Goal: Task Accomplishment & Management: Use online tool/utility

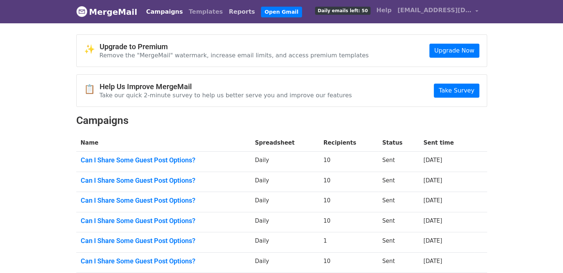
click at [226, 9] on link "Reports" at bounding box center [242, 11] width 32 height 15
click at [226, 15] on link "Reports" at bounding box center [242, 11] width 32 height 15
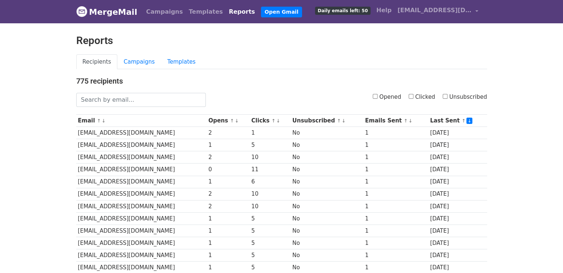
click at [378, 94] on input "Opened" at bounding box center [375, 96] width 5 height 5
checkbox input "true"
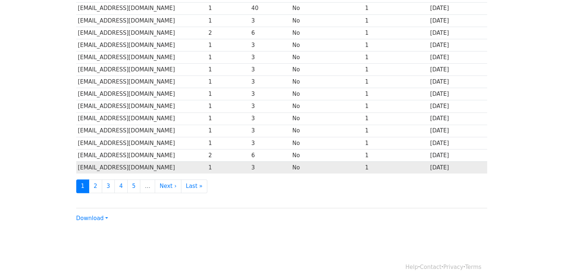
scroll to position [327, 0]
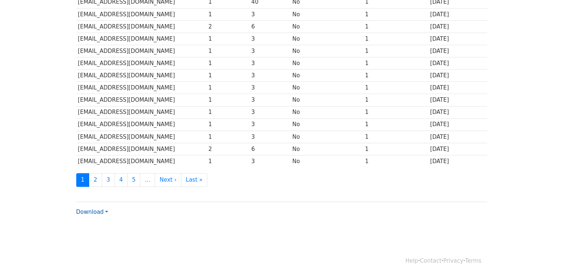
click at [96, 209] on link "Download" at bounding box center [92, 212] width 32 height 7
click at [111, 234] on link "Excel" at bounding box center [106, 238] width 59 height 12
